Goal: Task Accomplishment & Management: Use online tool/utility

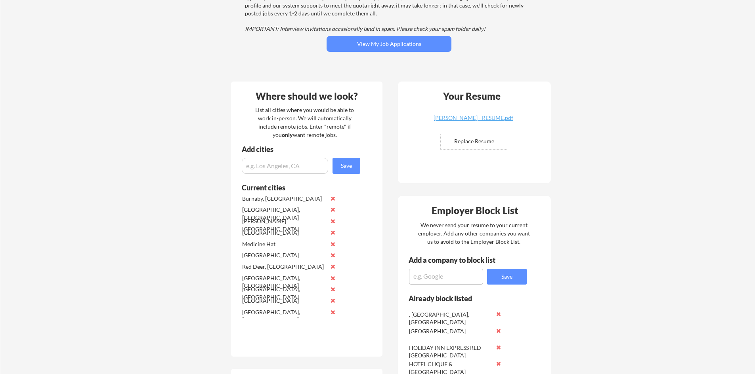
scroll to position [119, 0]
click at [476, 147] on input "file" at bounding box center [473, 142] width 67 height 15
type input "C:\fakepath\[PERSON_NAME] - RESUME.docx"
click at [482, 143] on input "file" at bounding box center [473, 142] width 67 height 15
type input "C:\fakepath\[PERSON_NAME] - RESUME.pdf"
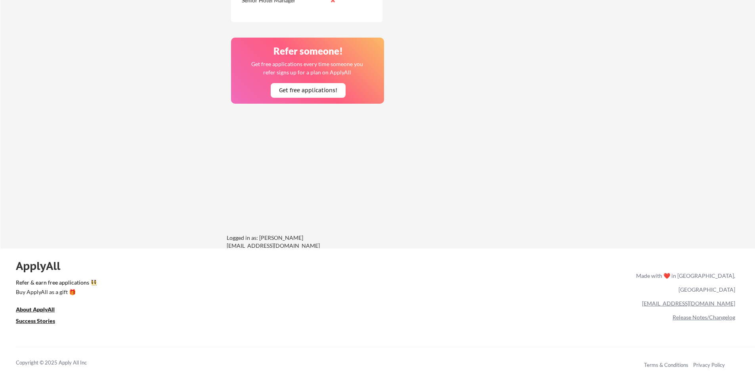
scroll to position [717, 0]
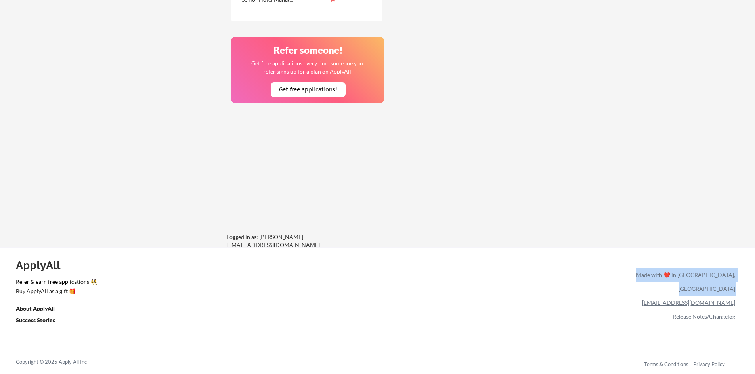
drag, startPoint x: 737, startPoint y: 286, endPoint x: 665, endPoint y: 289, distance: 72.6
click at [665, 289] on div "ApplyAll Refer & earn free applications 👯‍♀️ Buy ApplyAll as a gift 🎁 About App…" at bounding box center [377, 316] width 755 height 126
click at [666, 296] on div "[EMAIL_ADDRESS][DOMAIN_NAME]" at bounding box center [684, 303] width 102 height 14
drag, startPoint x: 687, startPoint y: 290, endPoint x: 739, endPoint y: 293, distance: 52.4
click at [739, 293] on div "ApplyAll Refer & earn free applications 👯‍♀️ Buy ApplyAll as a gift 🎁 About App…" at bounding box center [377, 316] width 755 height 126
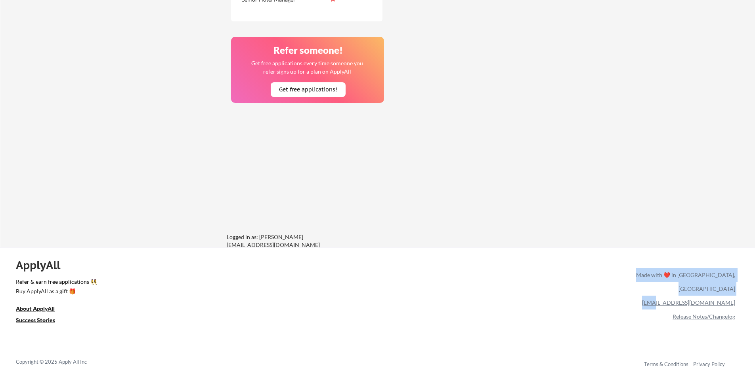
drag, startPoint x: 740, startPoint y: 290, endPoint x: 702, endPoint y: 289, distance: 38.4
click at [702, 289] on div "ApplyAll Refer & earn free applications 👯‍♀️ Buy ApplyAll as a gift 🎁 About App…" at bounding box center [377, 316] width 755 height 126
click at [686, 296] on div "[EMAIL_ADDRESS][DOMAIN_NAME]" at bounding box center [684, 303] width 102 height 14
drag, startPoint x: 737, startPoint y: 289, endPoint x: 697, endPoint y: 289, distance: 40.0
click at [697, 289] on div "ApplyAll Refer & earn free applications 👯‍♀️ Buy ApplyAll as a gift 🎁 About App…" at bounding box center [377, 316] width 755 height 126
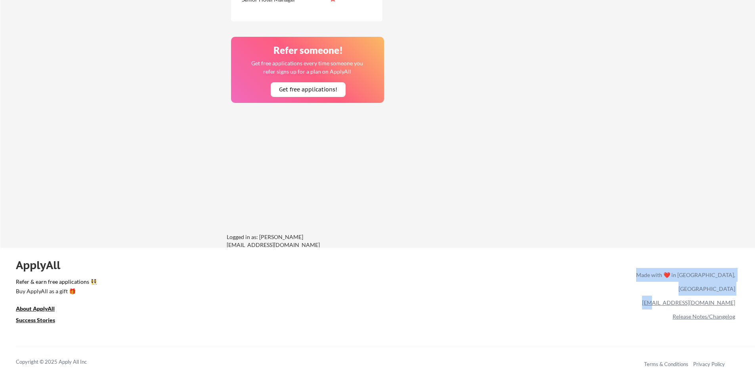
click at [684, 296] on div "[EMAIL_ADDRESS][DOMAIN_NAME]" at bounding box center [684, 303] width 102 height 14
drag, startPoint x: 685, startPoint y: 290, endPoint x: 734, endPoint y: 292, distance: 49.5
click at [734, 296] on div "[EMAIL_ADDRESS][DOMAIN_NAME]" at bounding box center [684, 303] width 102 height 14
copy link "[EMAIL_ADDRESS][DOMAIN_NAME]"
